Goal: Complete application form

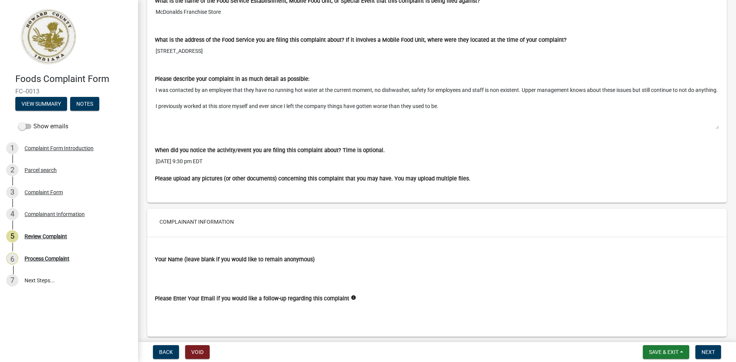
scroll to position [512, 0]
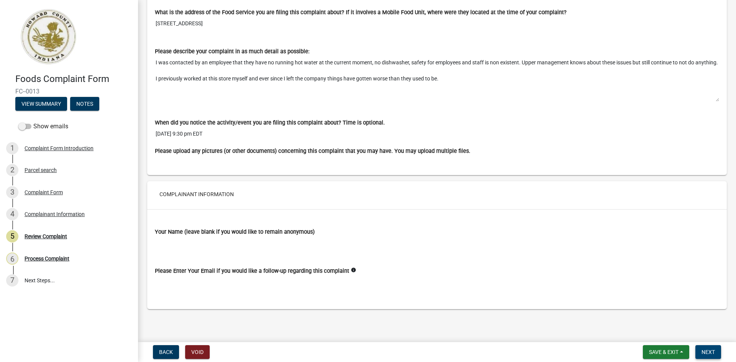
click at [708, 352] on span "Next" at bounding box center [707, 352] width 13 height 6
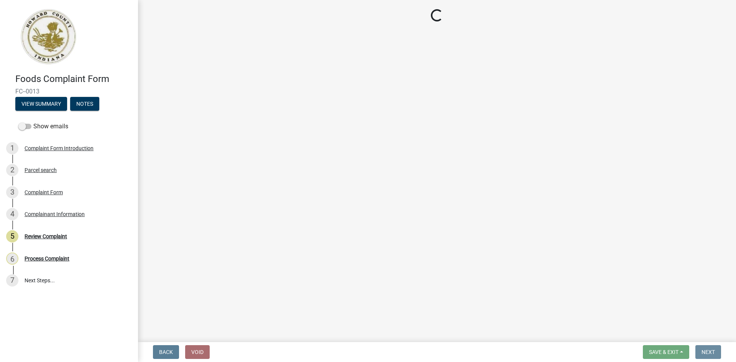
scroll to position [0, 0]
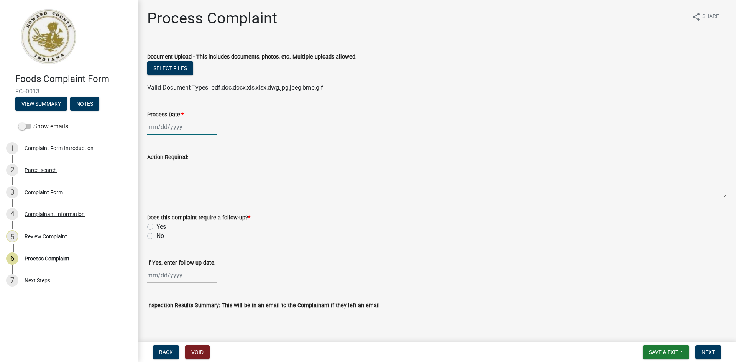
click at [153, 130] on div at bounding box center [182, 127] width 70 height 16
select select "8"
select select "2025"
click at [157, 192] on div "11" at bounding box center [155, 192] width 12 height 12
type input "[DATE]"
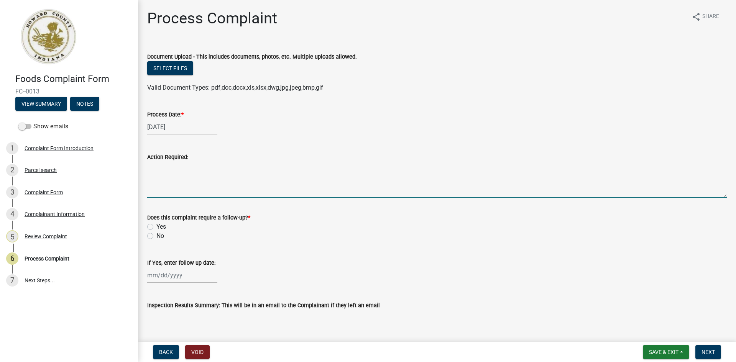
click at [168, 192] on textarea "Action Required:" at bounding box center [437, 180] width 580 height 36
type textarea "None"
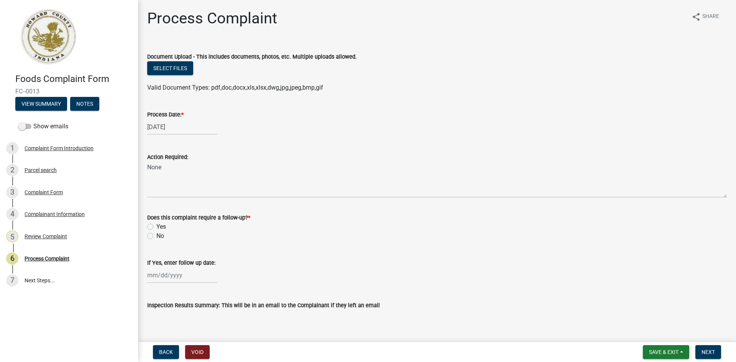
click at [156, 236] on label "No" at bounding box center [160, 235] width 8 height 9
click at [156, 236] on input "No" at bounding box center [158, 233] width 5 height 5
radio input "true"
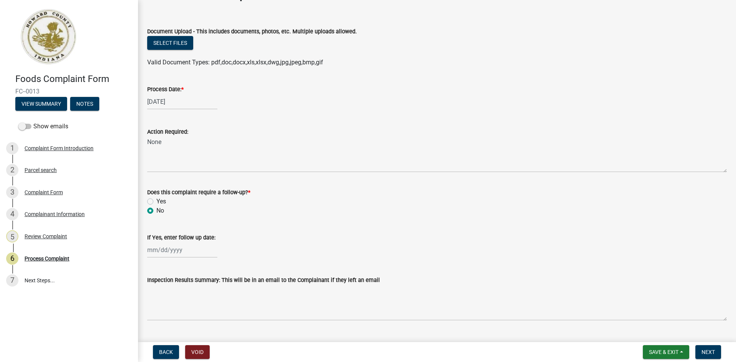
scroll to position [77, 0]
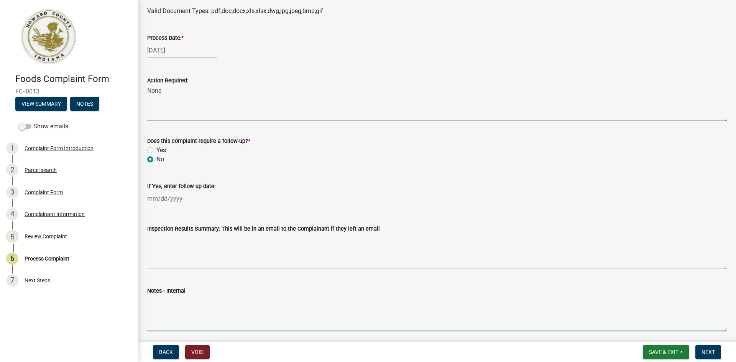
click at [155, 323] on textarea "Notes - Internal" at bounding box center [437, 314] width 580 height 36
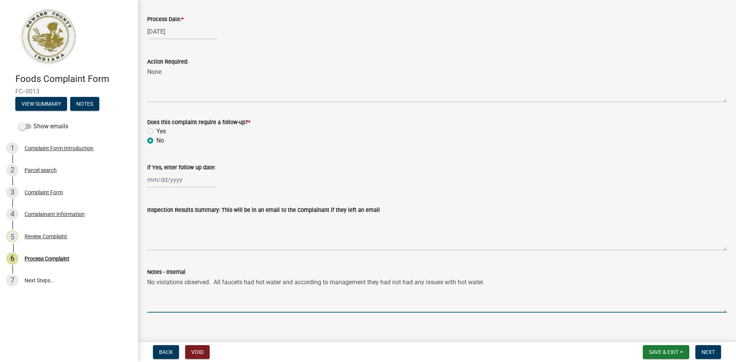
scroll to position [105, 0]
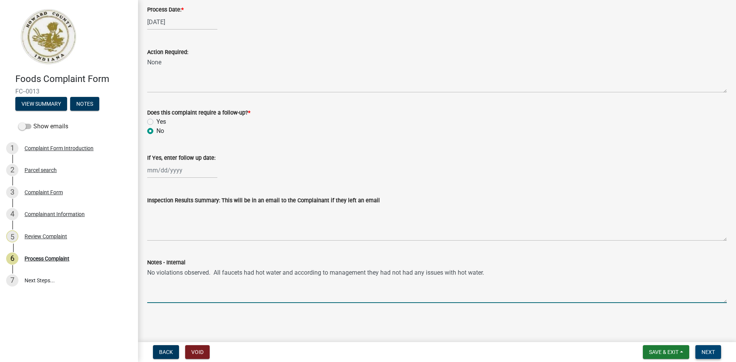
type textarea "No violations observed. All faucets had hot water and according to management t…"
click at [711, 353] on span "Next" at bounding box center [707, 352] width 13 height 6
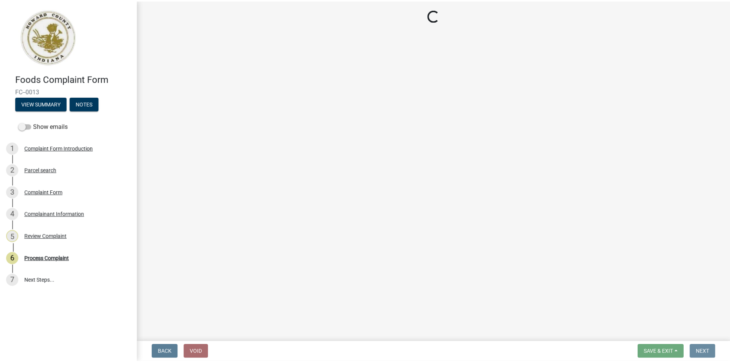
scroll to position [0, 0]
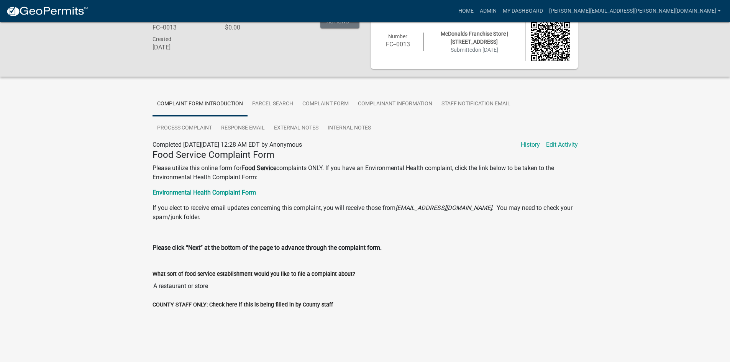
scroll to position [22, 0]
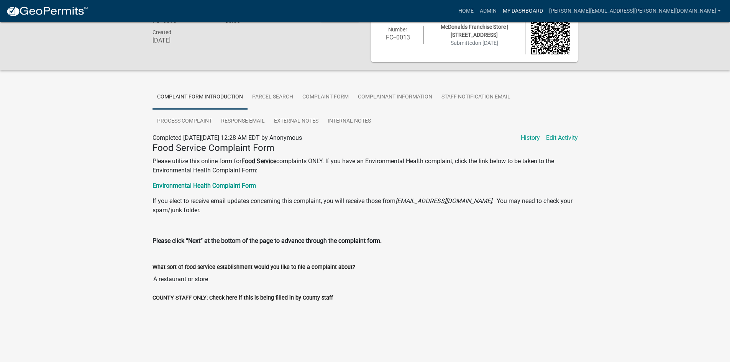
click at [546, 8] on link "My Dashboard" at bounding box center [523, 11] width 46 height 15
